Goal: Task Accomplishment & Management: Manage account settings

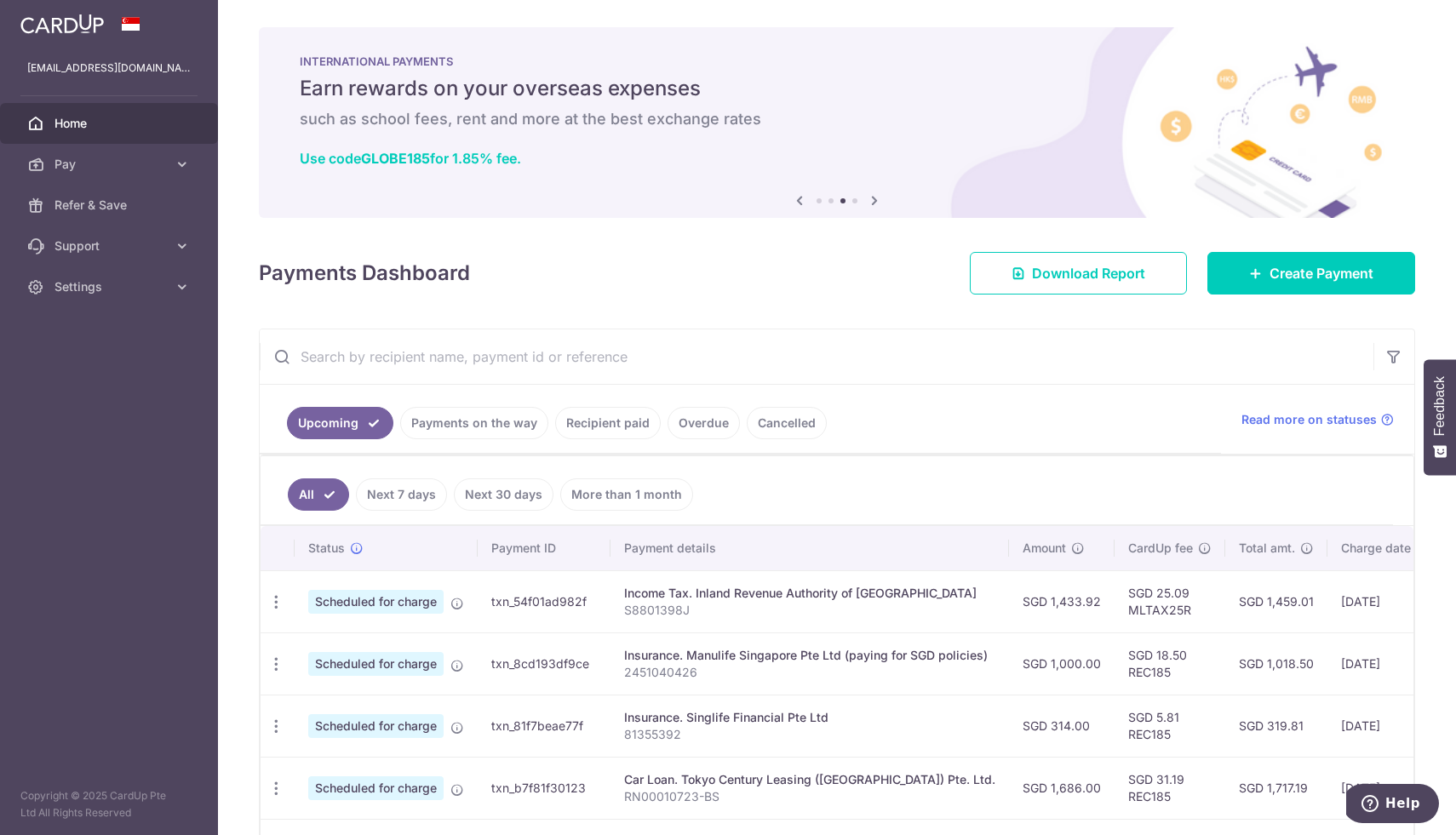
click at [116, 116] on span "Home" at bounding box center [110, 124] width 113 height 17
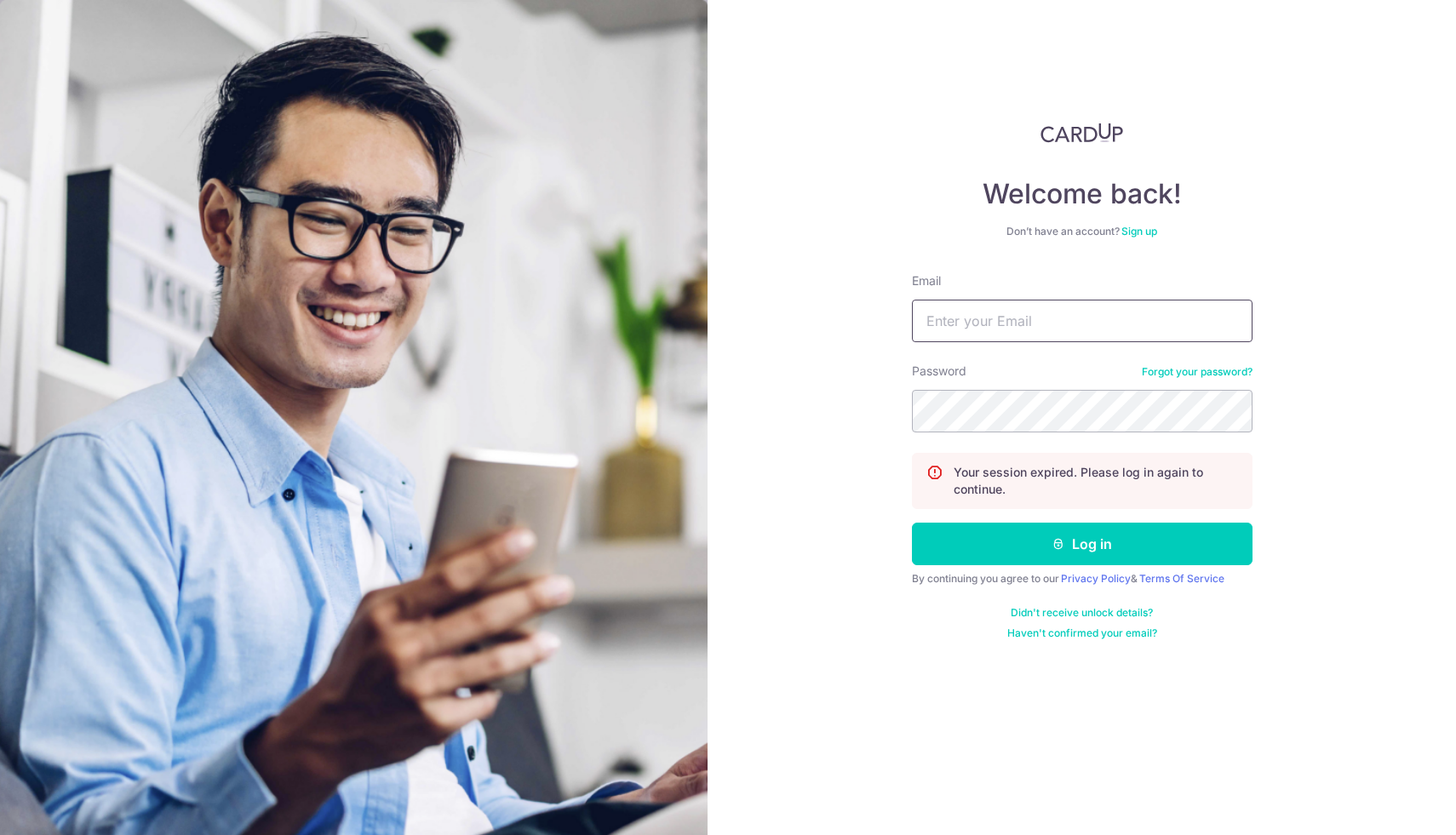
click at [1006, 325] on input "Email" at bounding box center [1082, 321] width 340 height 43
